Goal: Information Seeking & Learning: Learn about a topic

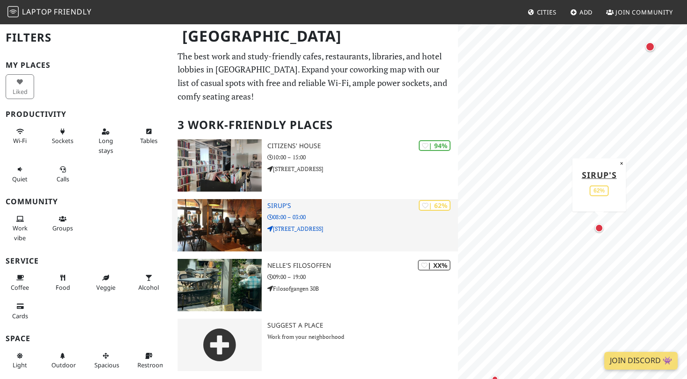
click at [221, 217] on img at bounding box center [219, 225] width 84 height 52
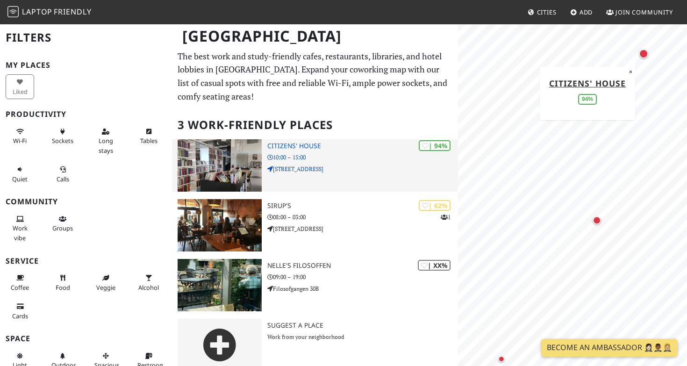
click at [235, 156] on img at bounding box center [219, 165] width 84 height 52
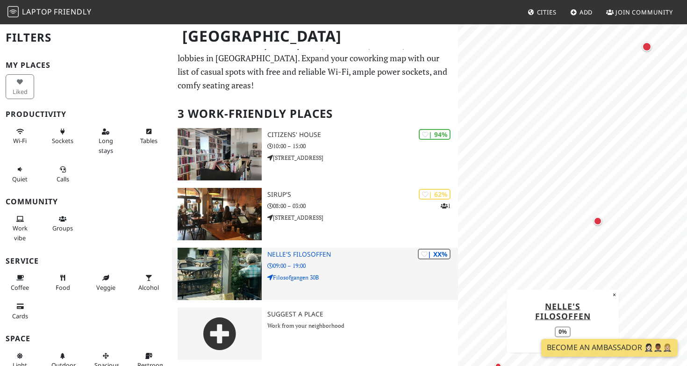
scroll to position [11, 0]
click at [216, 267] on img at bounding box center [219, 274] width 84 height 52
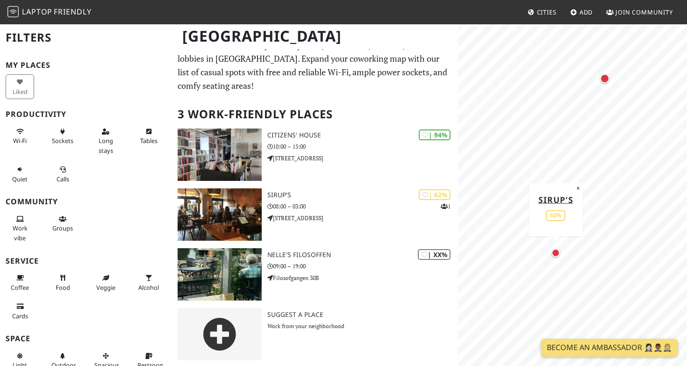
click at [557, 250] on div "Map marker" at bounding box center [555, 252] width 8 height 8
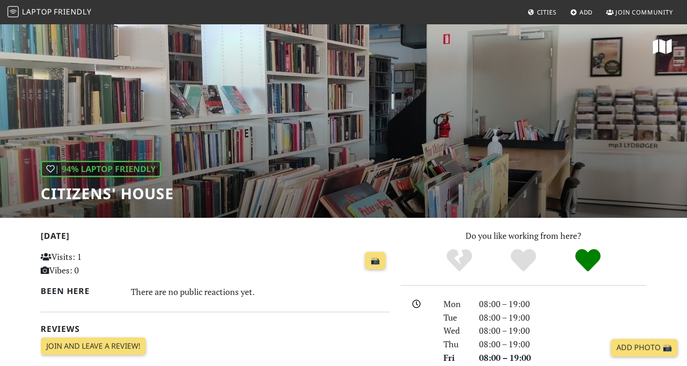
click at [312, 102] on div "| 94% Laptop Friendly Citizens' House" at bounding box center [343, 120] width 687 height 194
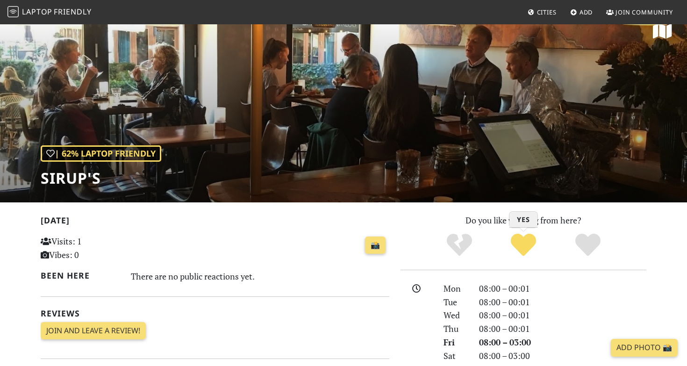
scroll to position [20, 0]
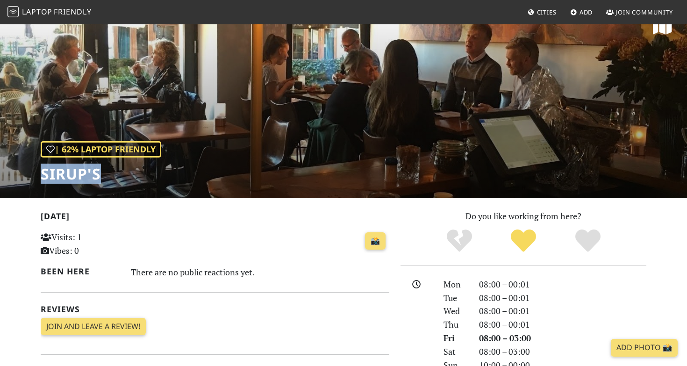
drag, startPoint x: 100, startPoint y: 176, endPoint x: 43, endPoint y: 176, distance: 57.0
click at [43, 176] on h1 "SIRUP's" at bounding box center [101, 174] width 120 height 18
copy h1 "SIRUP's"
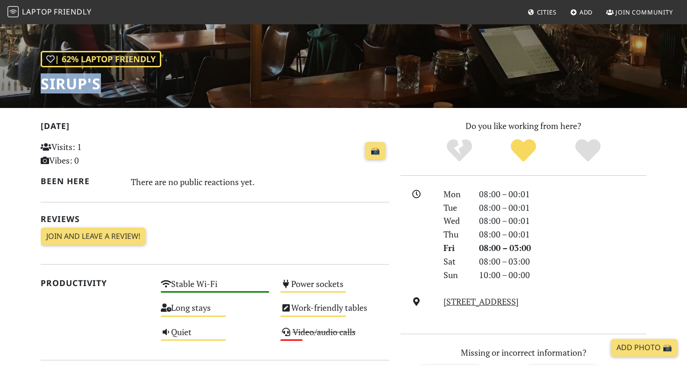
scroll to position [111, 0]
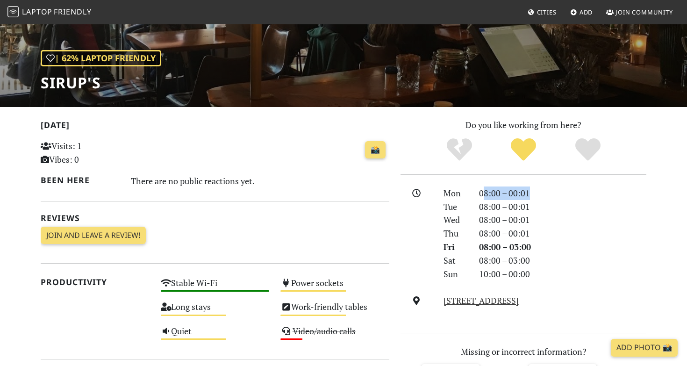
drag, startPoint x: 482, startPoint y: 195, endPoint x: 546, endPoint y: 188, distance: 63.9
click at [546, 188] on div "08:00 – 00:01" at bounding box center [562, 193] width 178 height 14
click at [488, 299] on link "[STREET_ADDRESS]" at bounding box center [480, 300] width 75 height 11
